Goal: Information Seeking & Learning: Learn about a topic

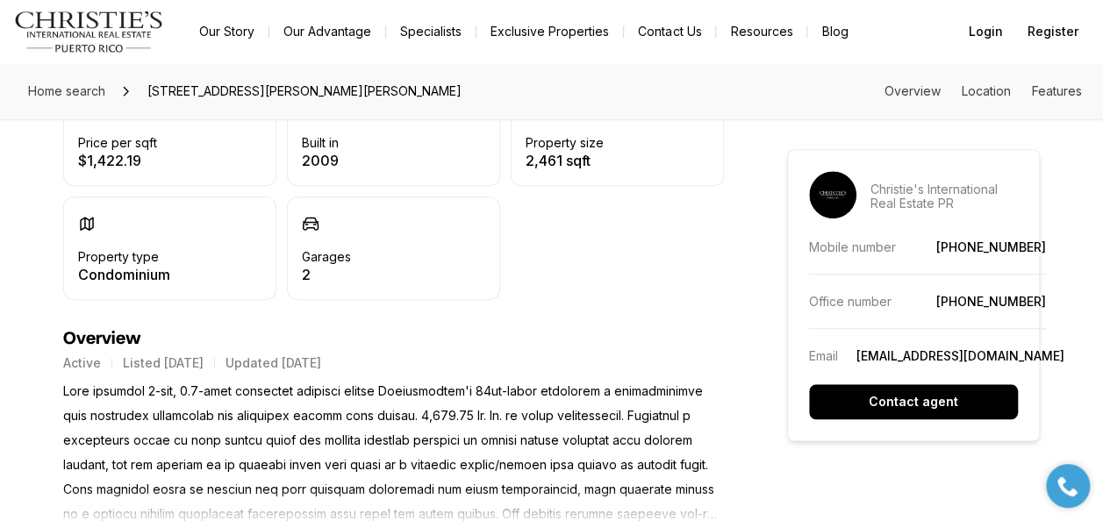
scroll to position [614, 0]
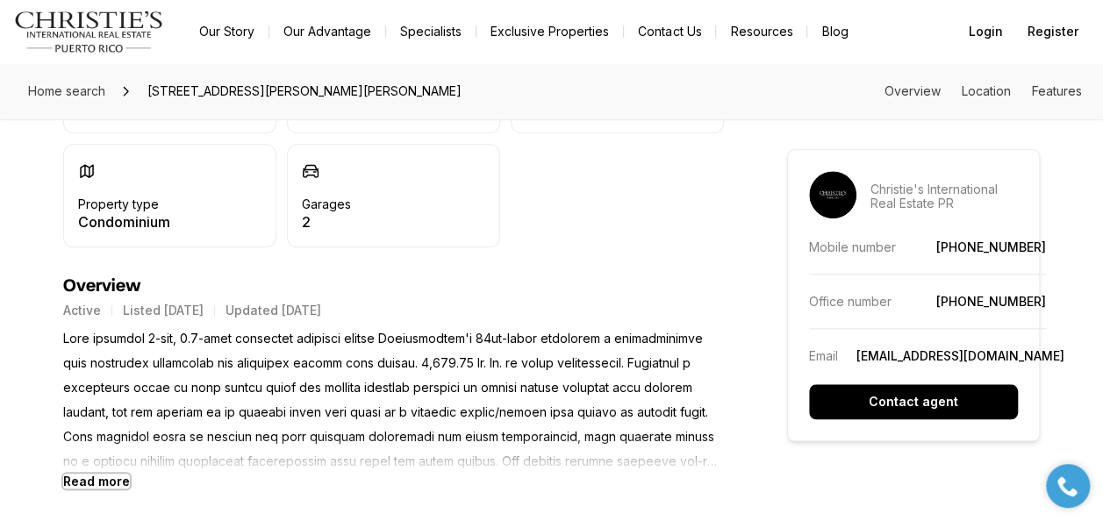
click at [101, 476] on b "Read more" at bounding box center [96, 481] width 67 height 15
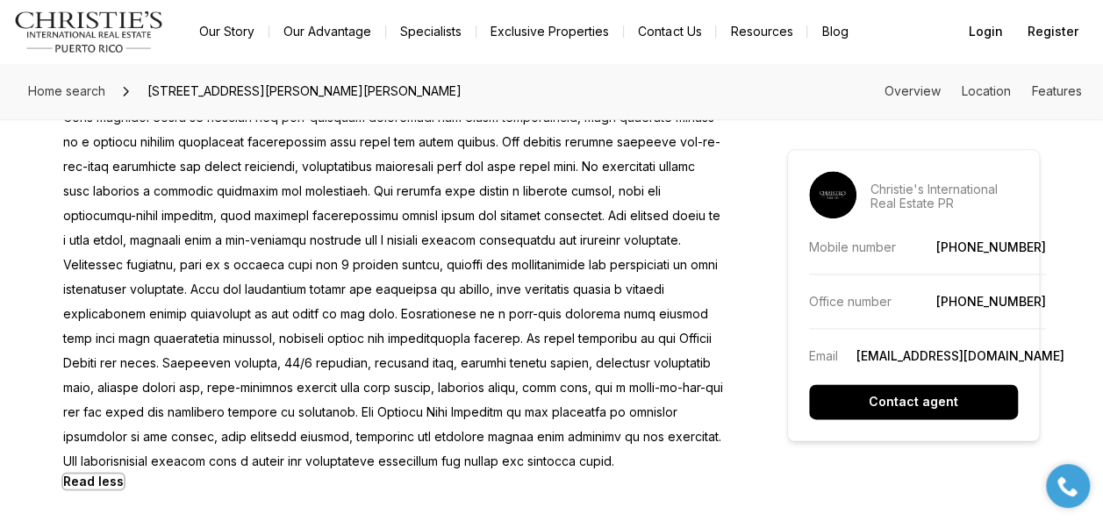
scroll to position [965, 0]
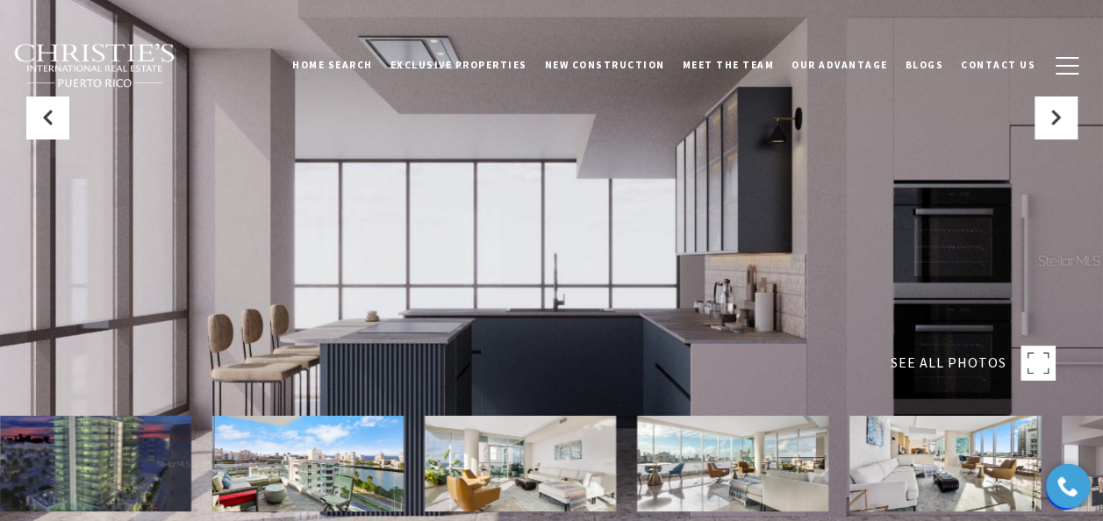
click at [1041, 358] on rect at bounding box center [1037, 363] width 35 height 35
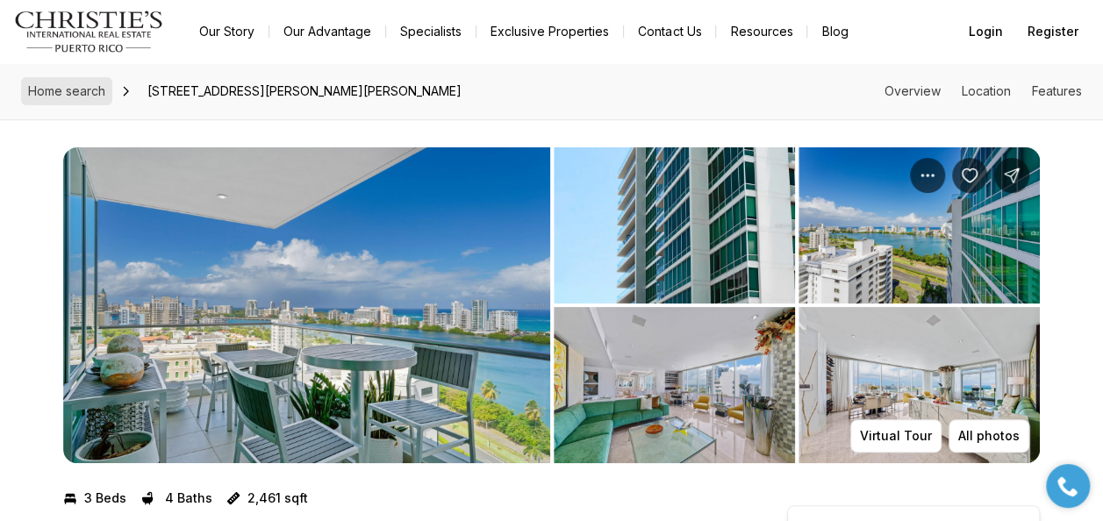
click at [66, 83] on span "Home search" at bounding box center [66, 90] width 77 height 15
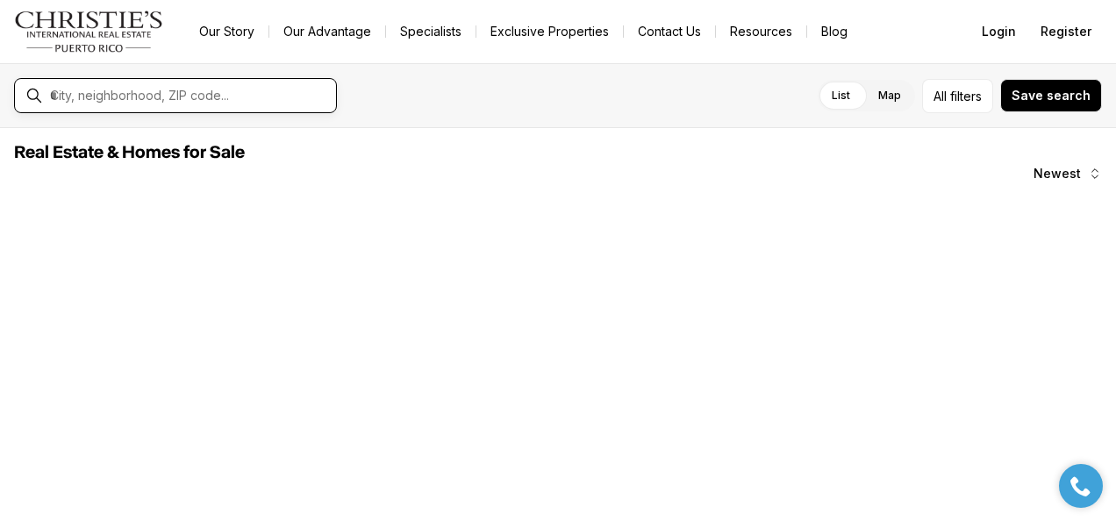
click at [118, 91] on input "text" at bounding box center [189, 96] width 279 height 16
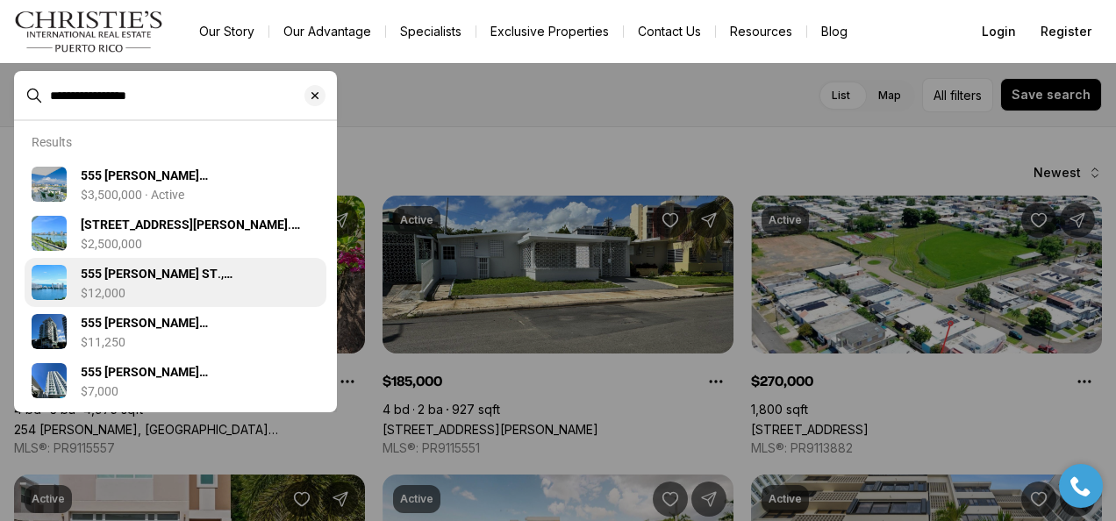
type input "**********"
click at [174, 273] on b "555 MONSERRATE ST" at bounding box center [149, 274] width 137 height 14
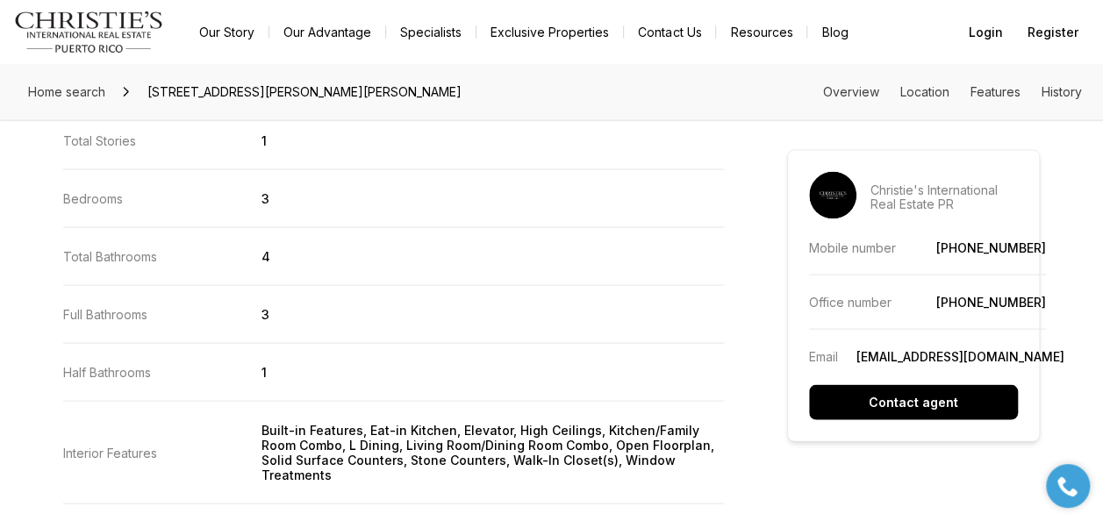
scroll to position [1755, 0]
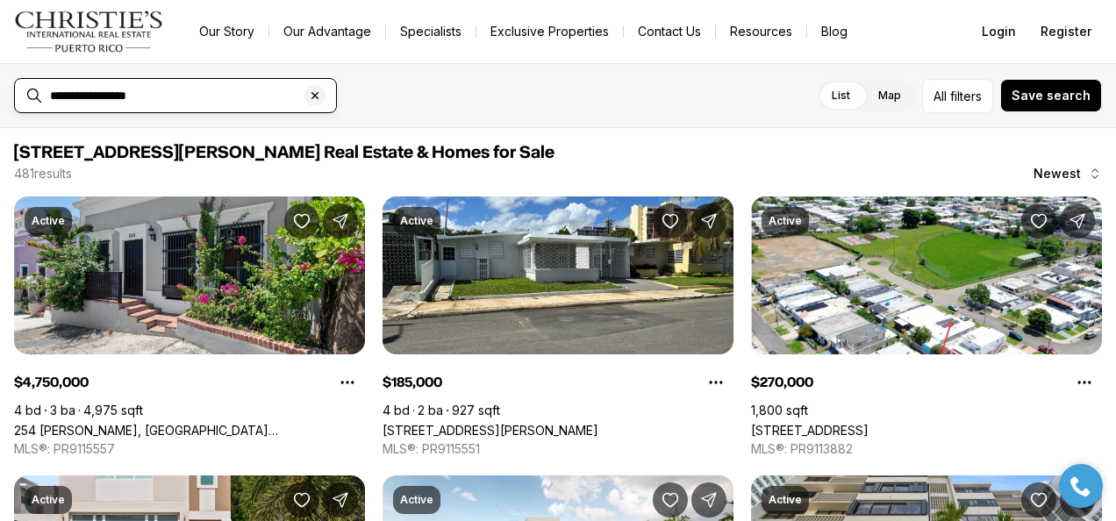
click at [218, 98] on input "**********" at bounding box center [189, 96] width 279 height 16
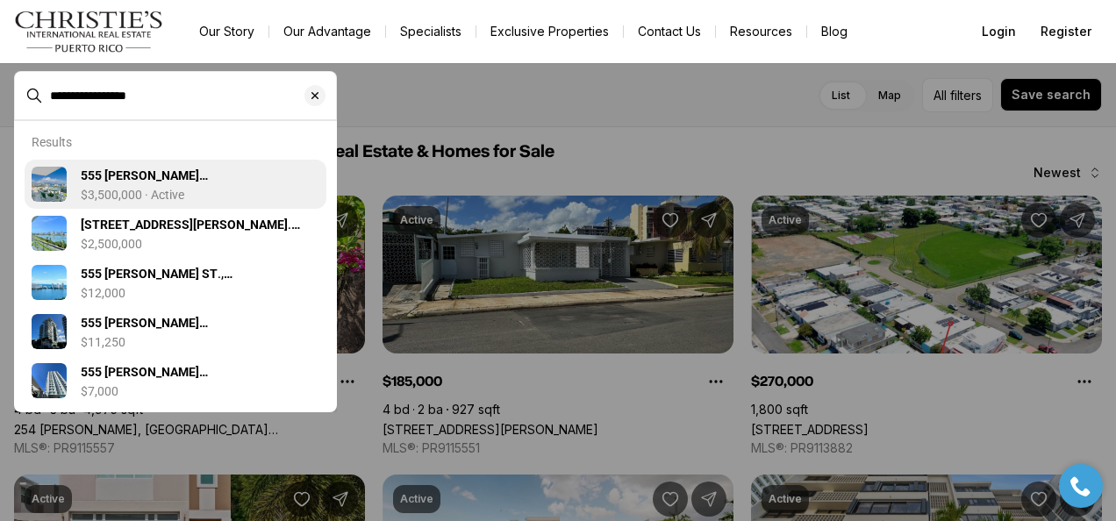
click at [142, 184] on span "555 MONSERRATE ST #1404, SAN JUAN PR, 00907" at bounding box center [200, 176] width 239 height 18
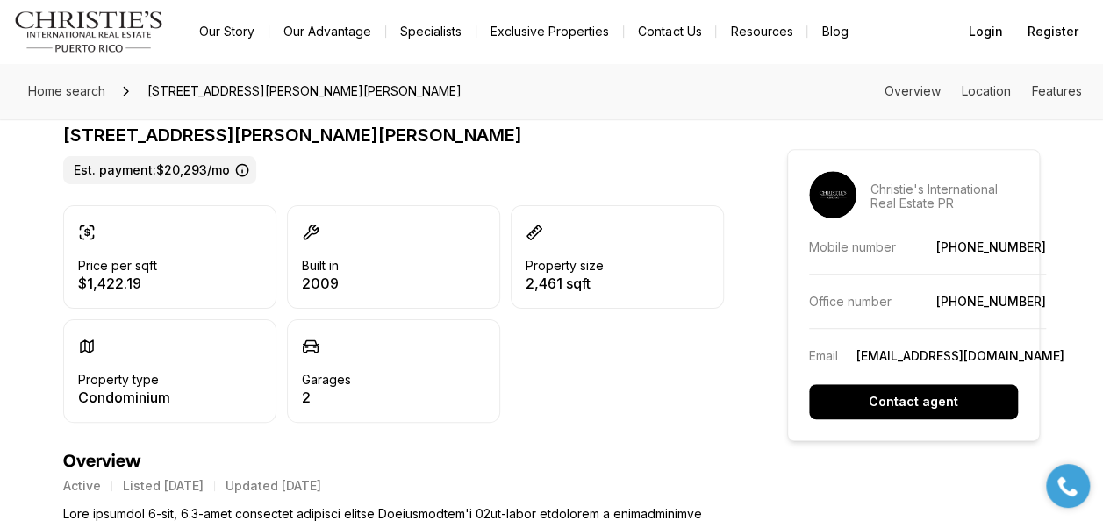
scroll to position [526, 0]
